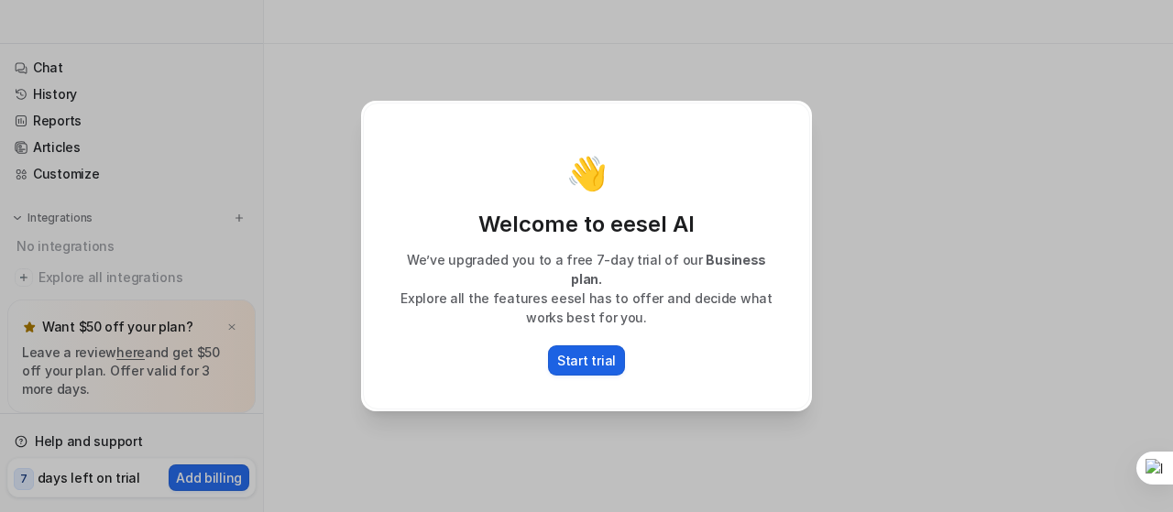
click at [600, 356] on p "Start trial" at bounding box center [586, 360] width 59 height 19
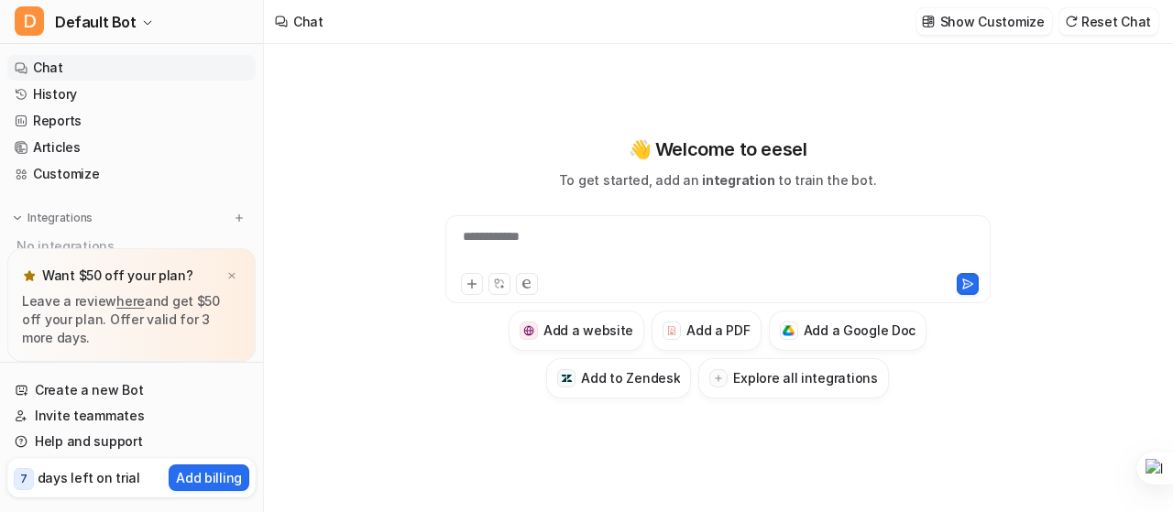
type textarea "**********"
click at [718, 333] on h3 "Add a PDF" at bounding box center [717, 330] width 63 height 19
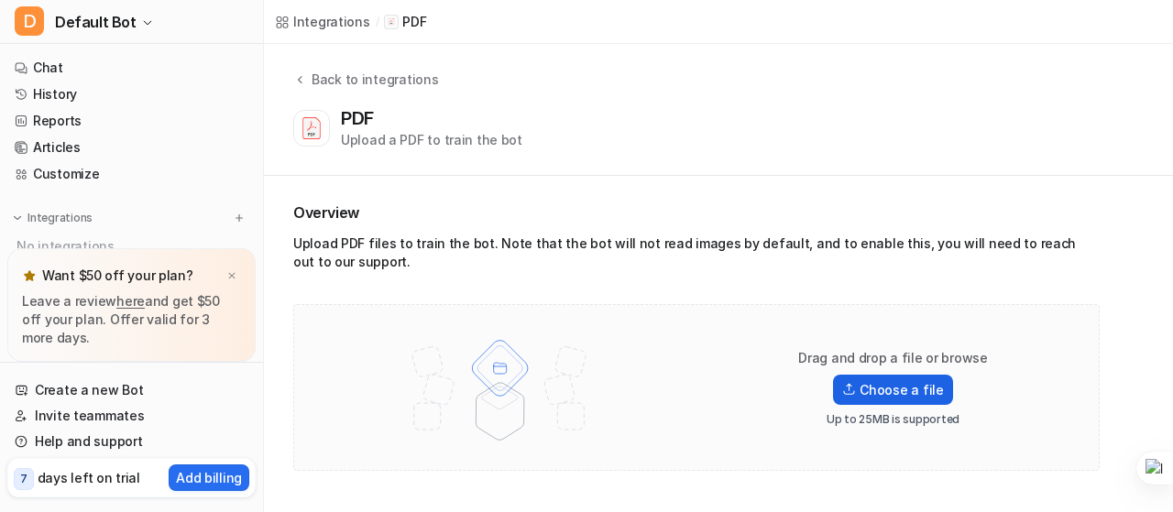
click at [893, 385] on label "Choose a file" at bounding box center [892, 390] width 119 height 30
click at [0, 0] on input "Choose a file" at bounding box center [0, 0] width 0 height 0
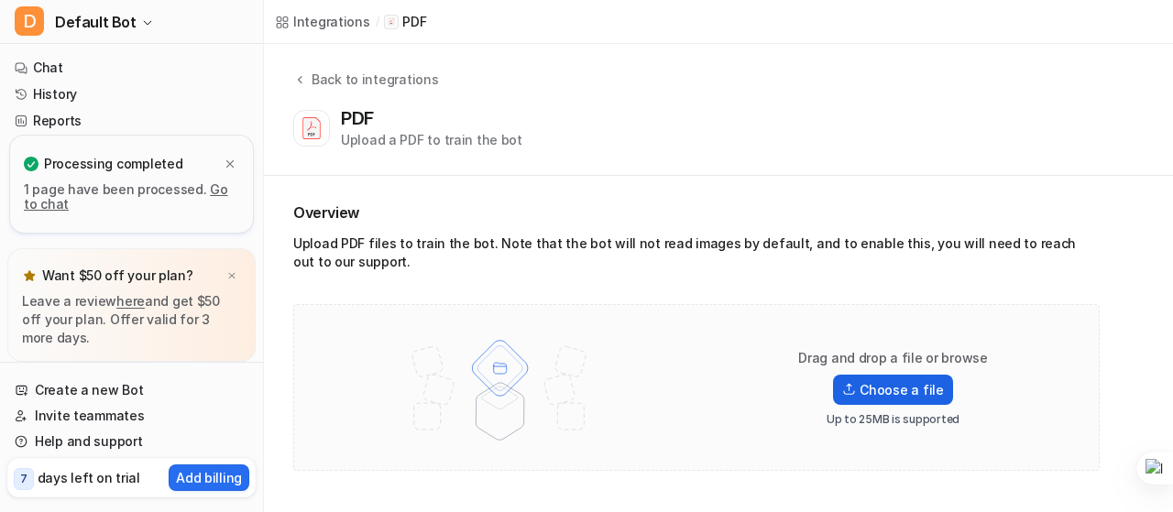
click at [873, 389] on label "Choose a file" at bounding box center [892, 390] width 119 height 30
click at [0, 0] on input "Choose a file" at bounding box center [0, 0] width 0 height 0
click at [0, 0] on div at bounding box center [0, 0] width 0 height 0
click at [224, 188] on link "Go to chat" at bounding box center [126, 196] width 204 height 30
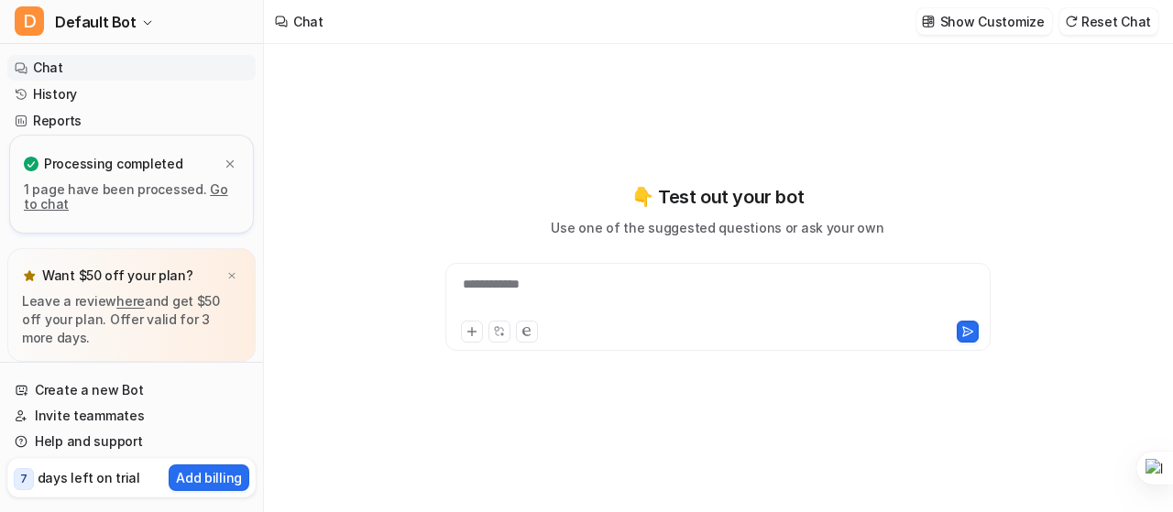
click at [599, 290] on div "**********" at bounding box center [718, 296] width 536 height 42
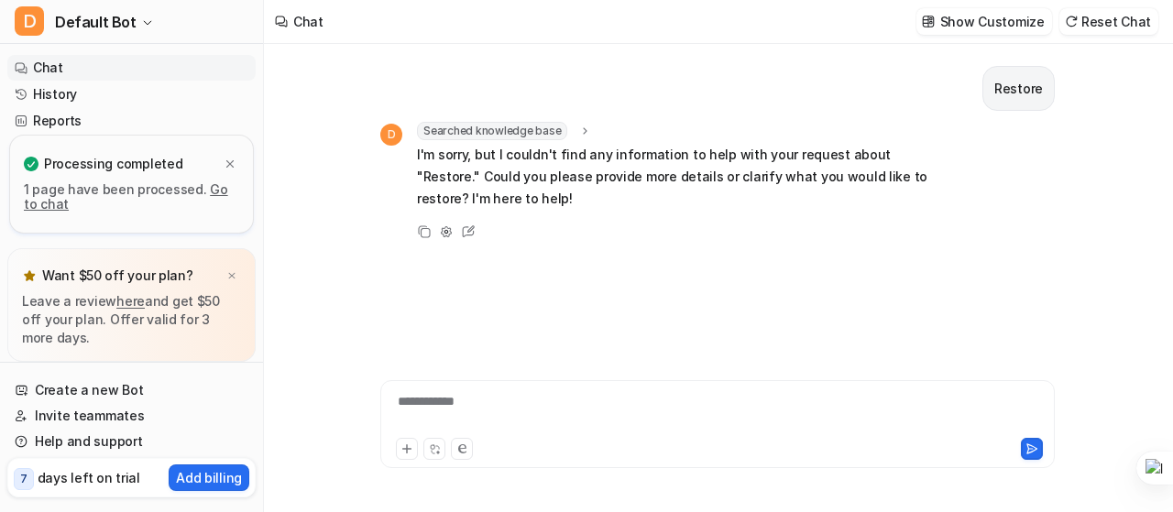
click at [207, 188] on link "Go to chat" at bounding box center [126, 196] width 204 height 30
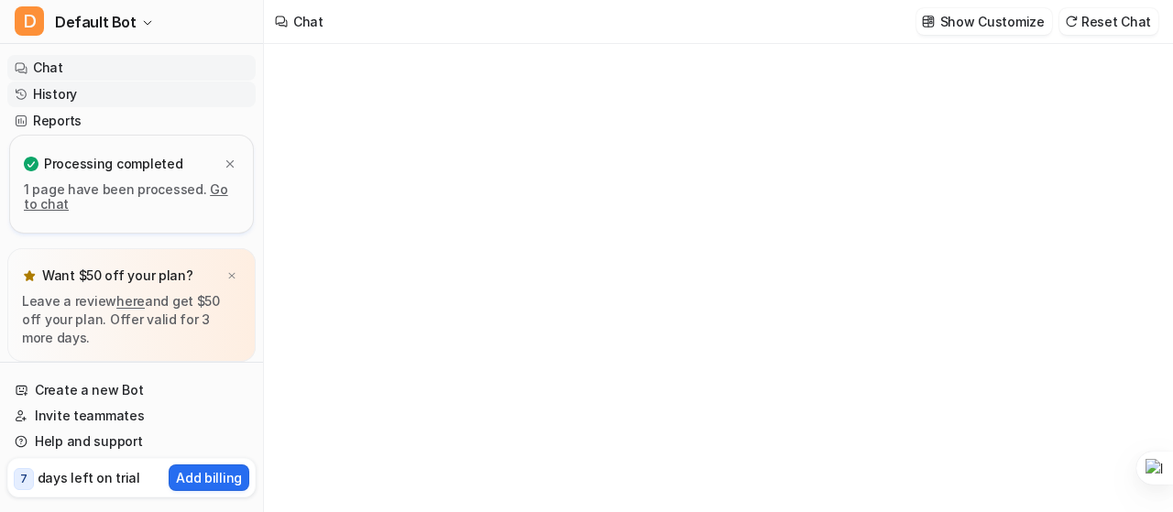
click at [75, 93] on link "History" at bounding box center [131, 95] width 248 height 26
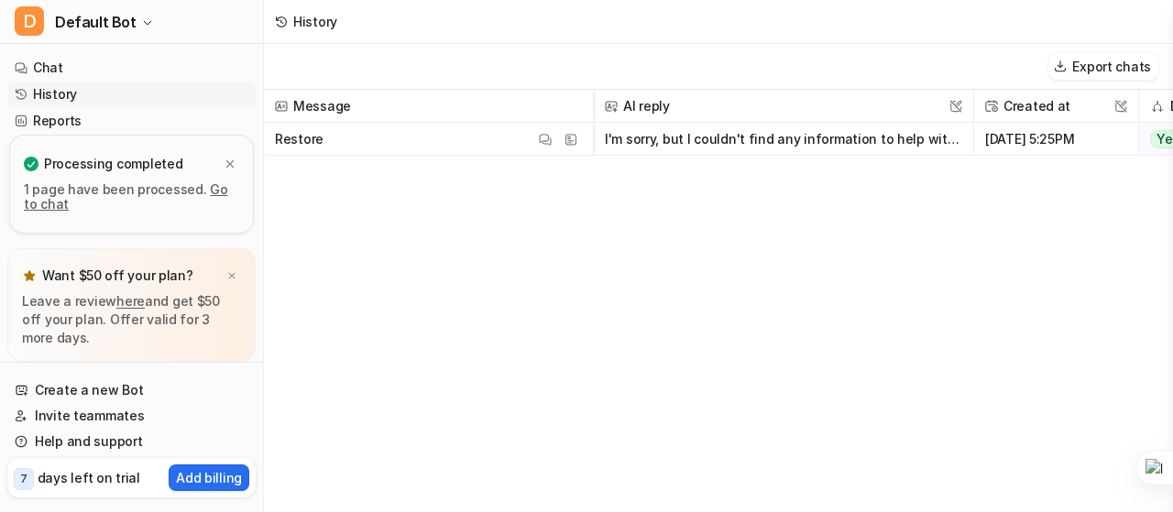
click at [123, 165] on p "Processing completed" at bounding box center [113, 164] width 138 height 18
click at [34, 164] on icon at bounding box center [31, 164] width 15 height 15
click at [371, 138] on span "Restore View Thread View Sources" at bounding box center [428, 139] width 314 height 33
click at [366, 111] on span "Message" at bounding box center [428, 106] width 314 height 33
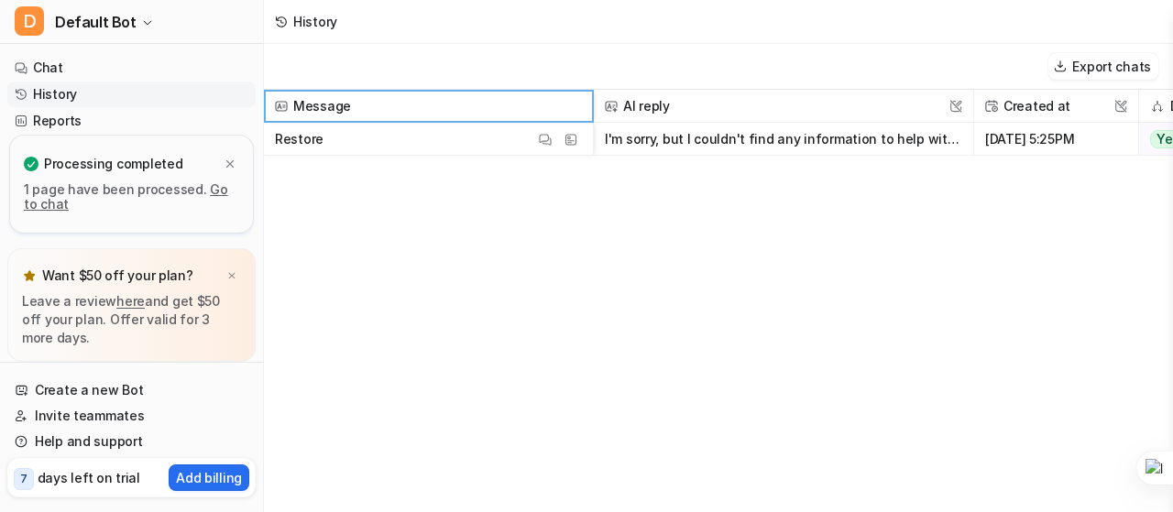
click at [356, 137] on span "Restore View Thread View Sources" at bounding box center [428, 139] width 314 height 33
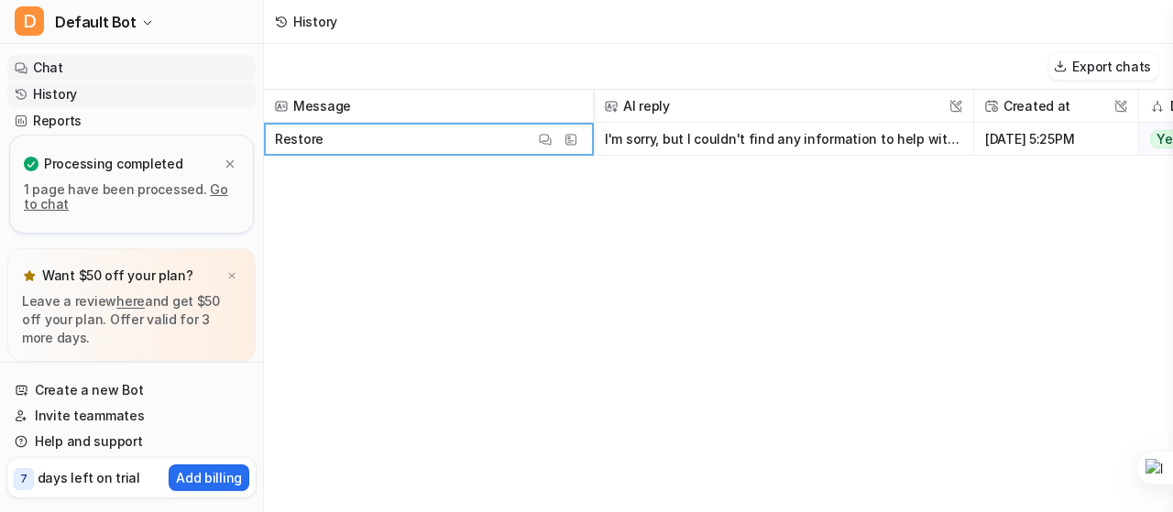
click at [51, 61] on link "Chat" at bounding box center [131, 68] width 248 height 26
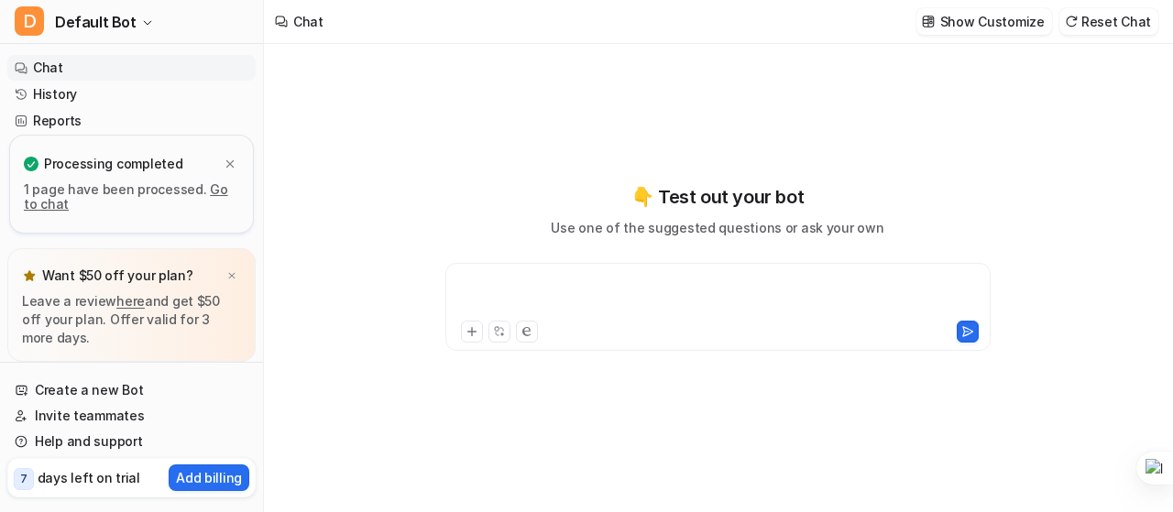
click at [587, 293] on div at bounding box center [718, 296] width 536 height 42
click at [477, 328] on icon at bounding box center [472, 331] width 13 height 13
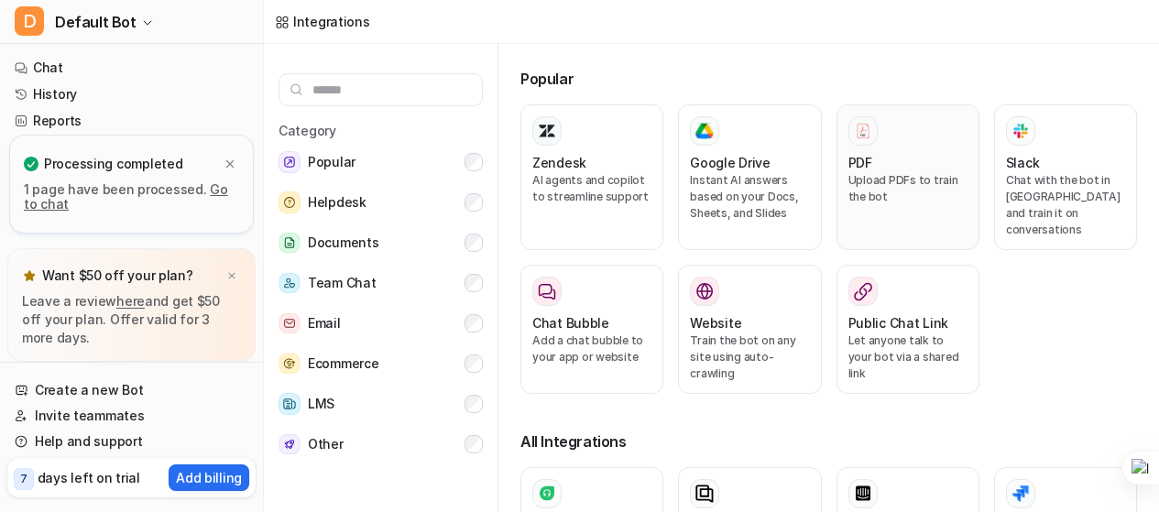
click at [854, 168] on h3 "PDF" at bounding box center [861, 162] width 24 height 19
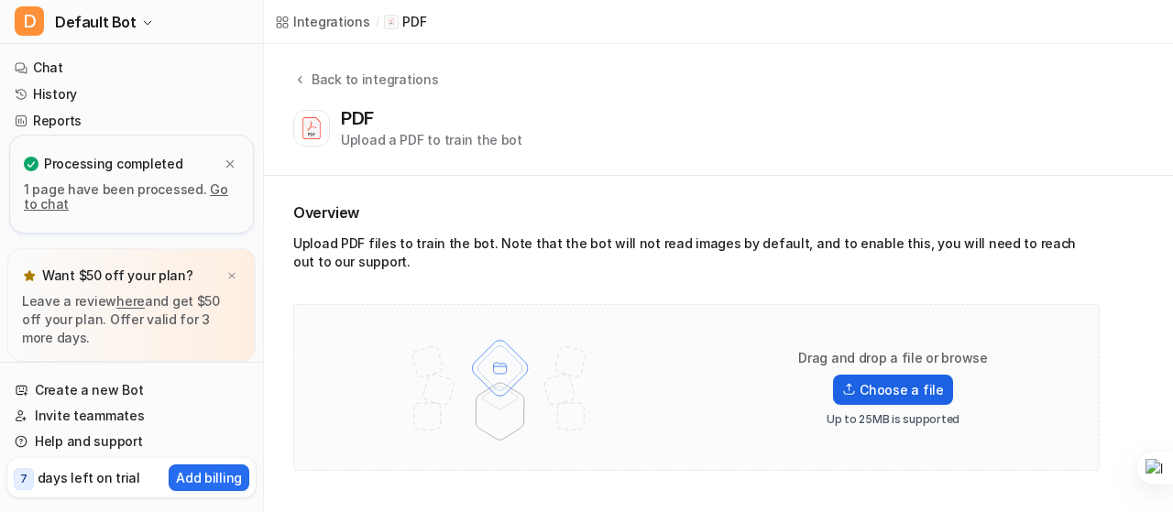
click at [873, 383] on label "Choose a file" at bounding box center [892, 390] width 119 height 30
click at [0, 0] on input "Choose a file" at bounding box center [0, 0] width 0 height 0
click at [882, 387] on label "Choose a file" at bounding box center [892, 390] width 119 height 30
click at [0, 0] on input "Choose a file" at bounding box center [0, 0] width 0 height 0
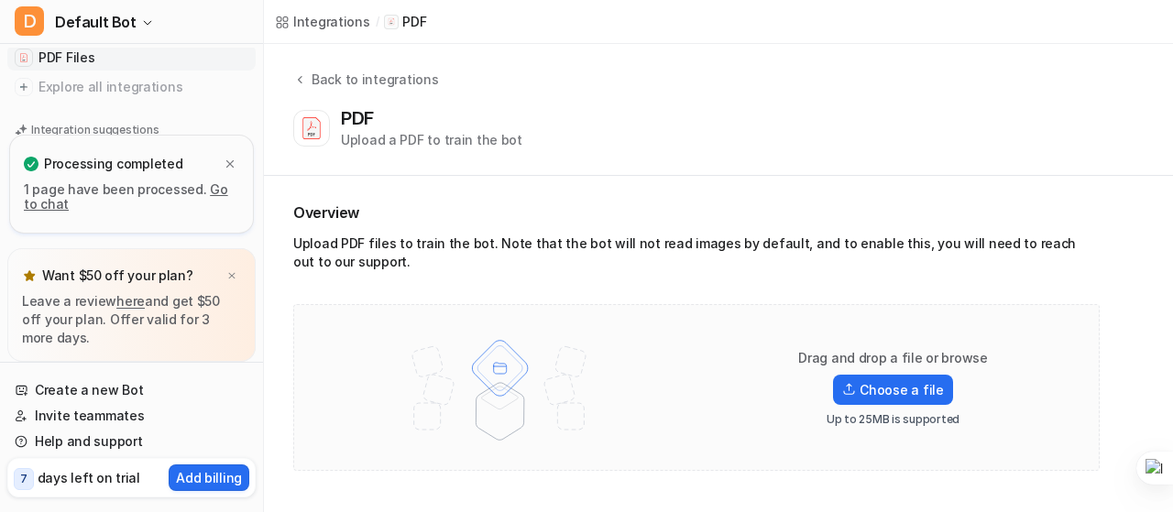
click at [70, 59] on span "PDF Files" at bounding box center [66, 58] width 56 height 18
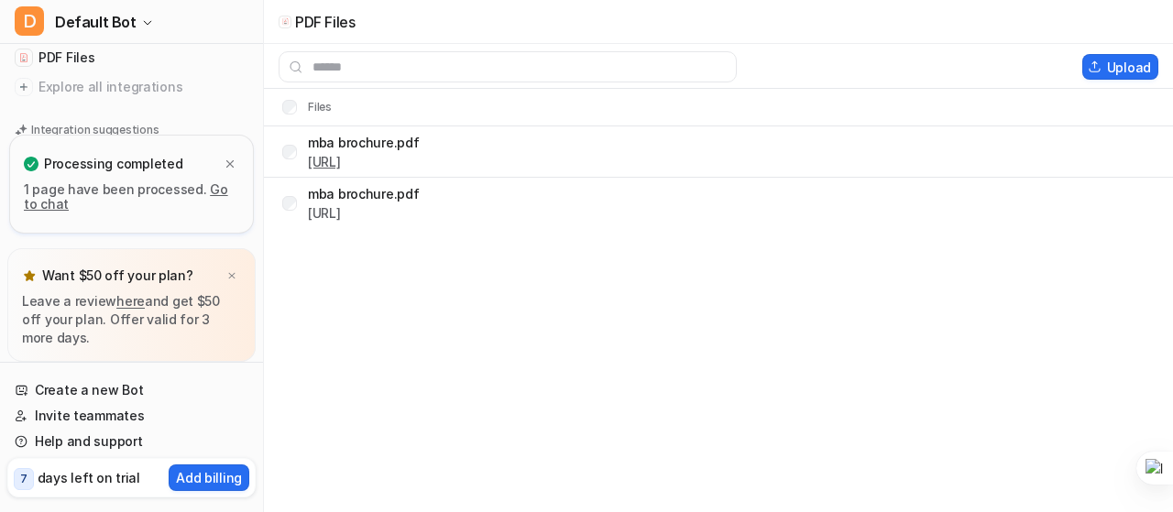
click at [341, 159] on link "[URL]" at bounding box center [324, 162] width 33 height 16
click at [1013, 60] on button "Delete selected" at bounding box center [998, 67] width 131 height 26
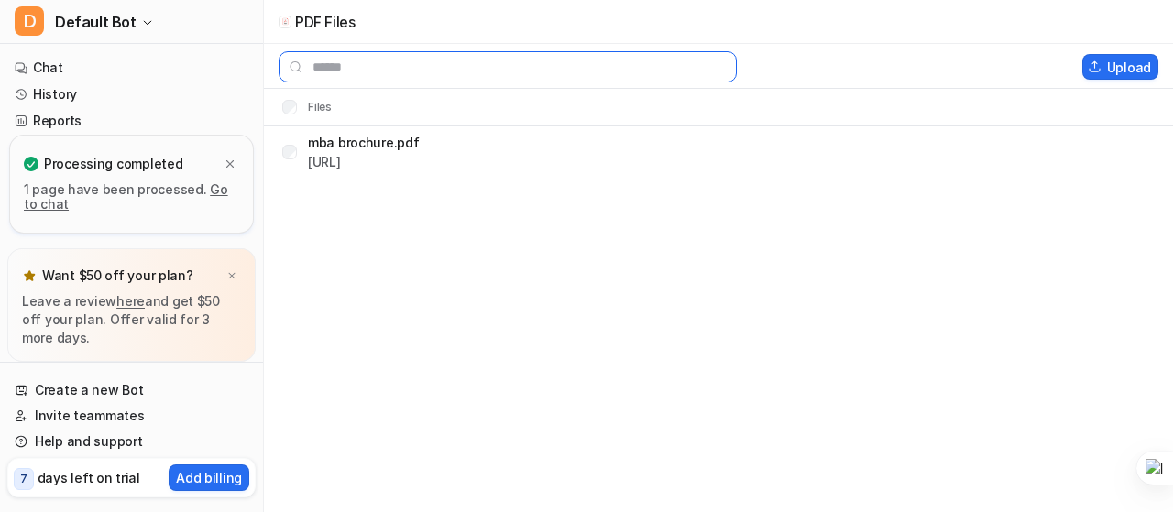
click at [346, 60] on input "text" at bounding box center [508, 66] width 458 height 31
type input "*******"
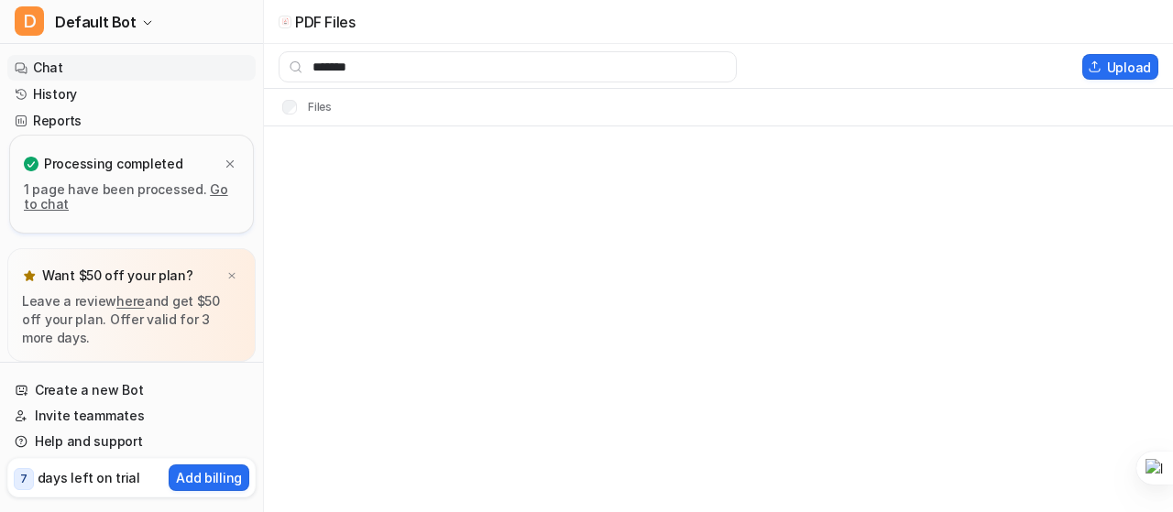
click at [46, 70] on link "Chat" at bounding box center [131, 68] width 248 height 26
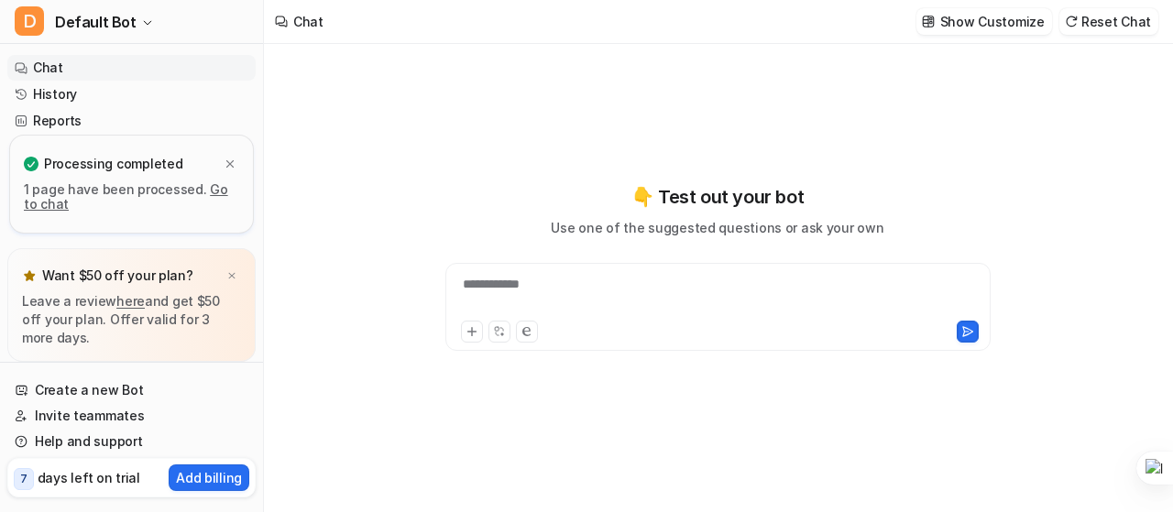
click at [592, 288] on div "**********" at bounding box center [718, 296] width 536 height 42
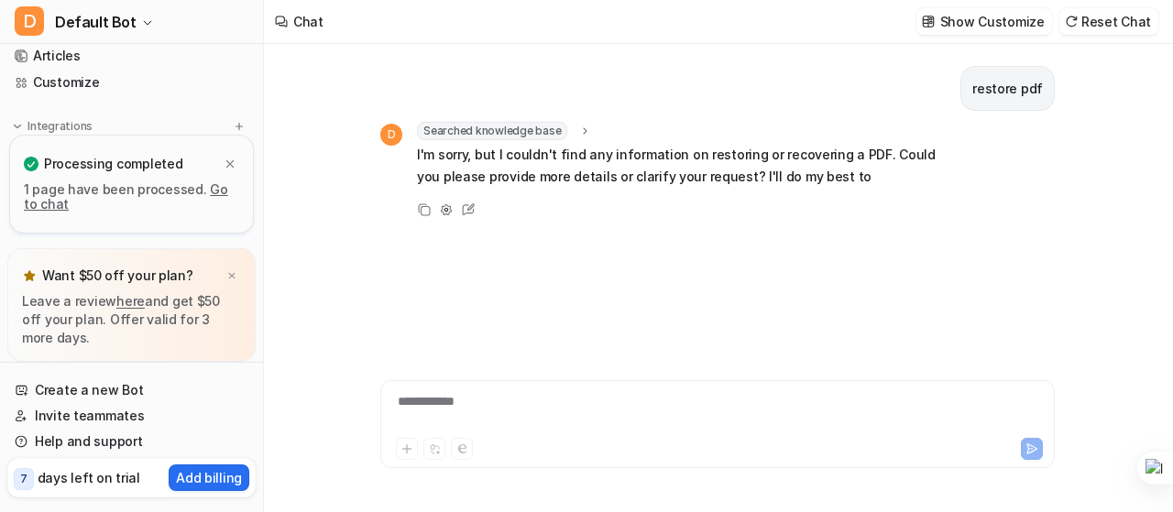
scroll to position [183, 0]
click at [84, 55] on span "PDF Files" at bounding box center [66, 60] width 56 height 18
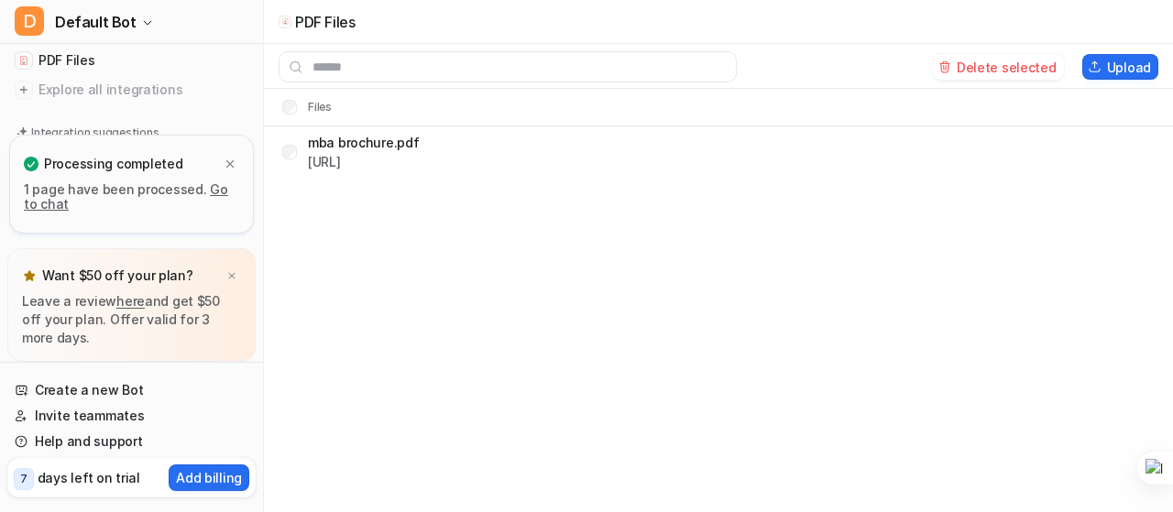
click at [450, 306] on div "PDF Files Delete selected Upload Files mba brochure.pdf [URL]" at bounding box center [586, 256] width 1173 height 512
click at [398, 184] on div "PDF Files Delete selected Upload Files mba brochure.pdf [URL]" at bounding box center [586, 256] width 1173 height 512
